Goal: Transaction & Acquisition: Purchase product/service

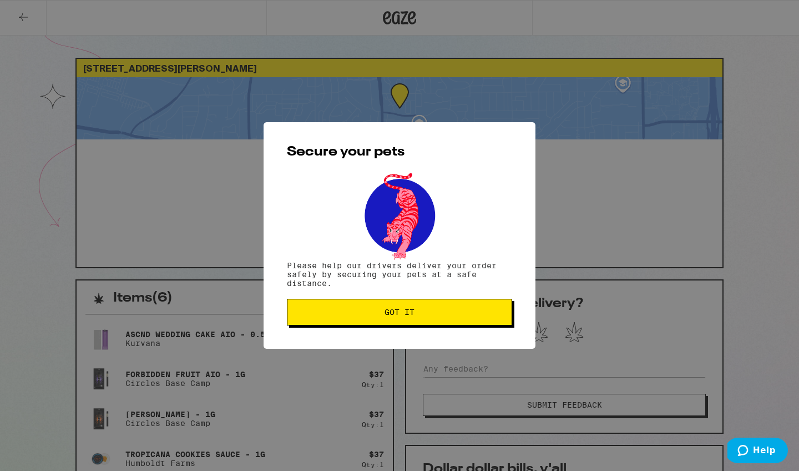
click at [410, 325] on button "Got it" at bounding box center [399, 312] width 225 height 27
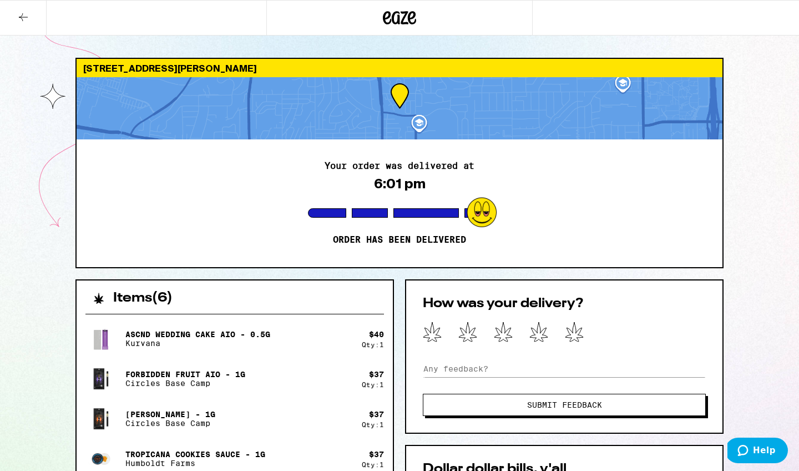
click at [406, 20] on icon at bounding box center [399, 18] width 33 height 20
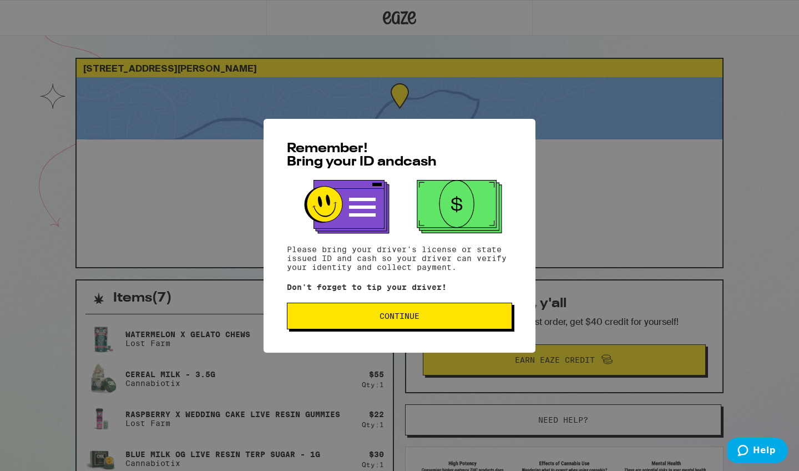
click at [376, 317] on span "Continue" at bounding box center [399, 316] width 206 height 8
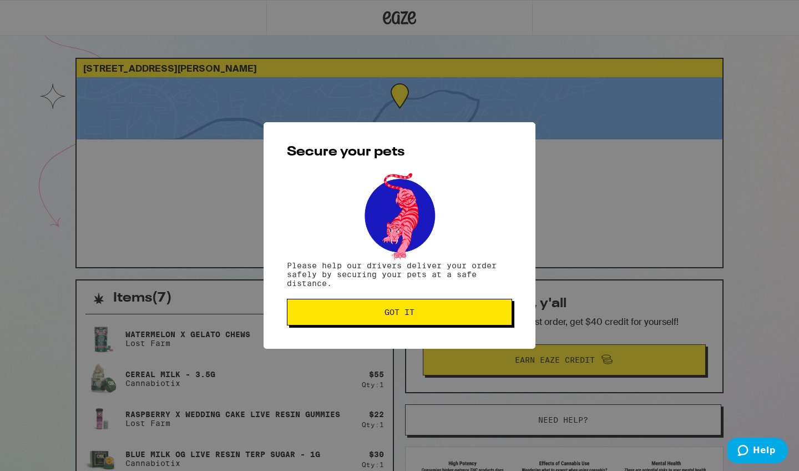
click at [376, 316] on span "Got it" at bounding box center [399, 312] width 206 height 8
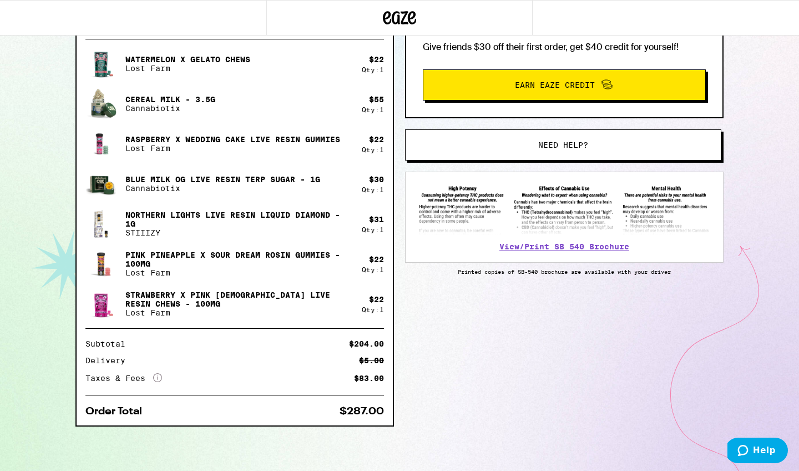
scroll to position [276, 0]
